Goal: Task Accomplishment & Management: Manage account settings

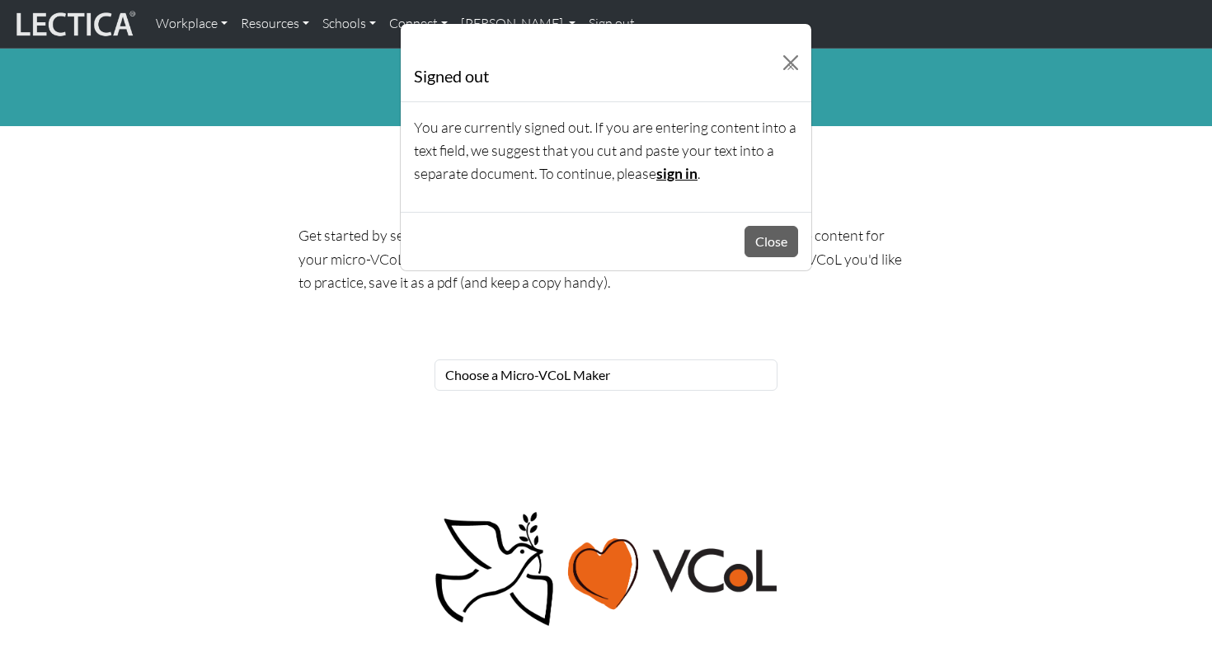
click at [682, 174] on link "sign in" at bounding box center [677, 173] width 41 height 17
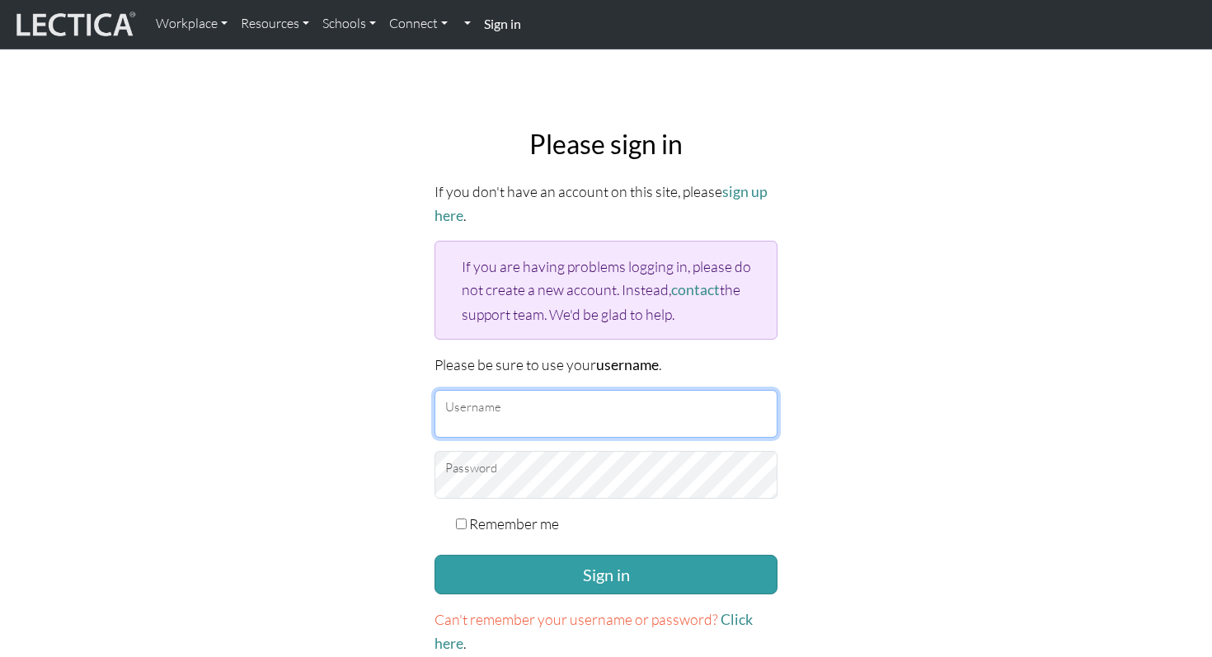
click at [567, 416] on input "Username" at bounding box center [606, 414] width 343 height 48
type input "cucarighini"
click at [464, 521] on input "Remember me" at bounding box center [461, 524] width 11 height 11
checkbox input "true"
